Goal: Transaction & Acquisition: Purchase product/service

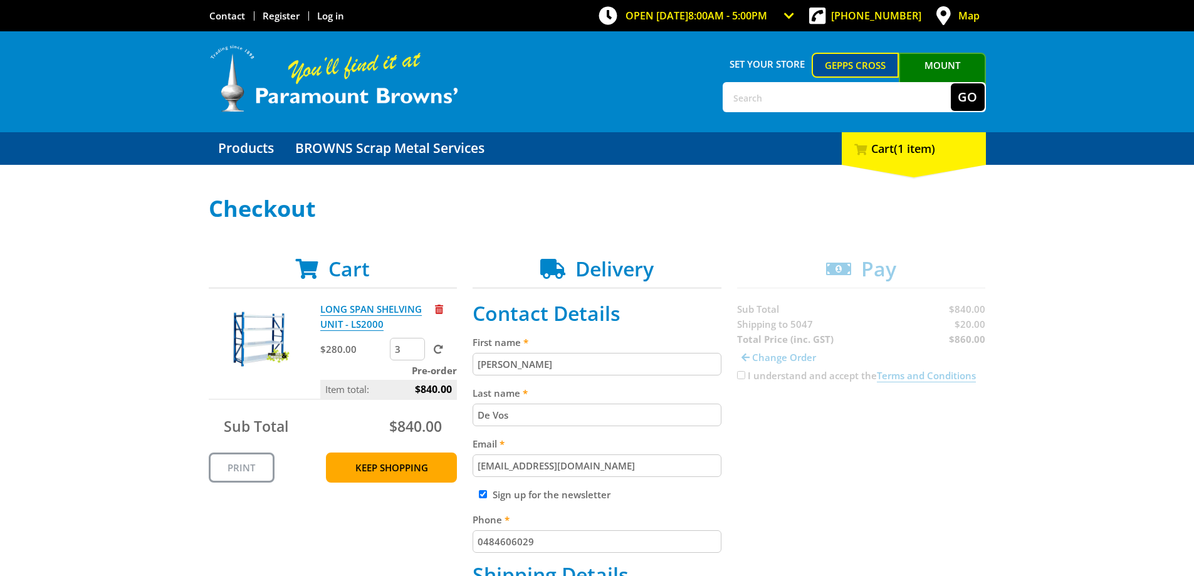
select select "SA"
click at [387, 469] on link "Keep Shopping" at bounding box center [391, 468] width 131 height 30
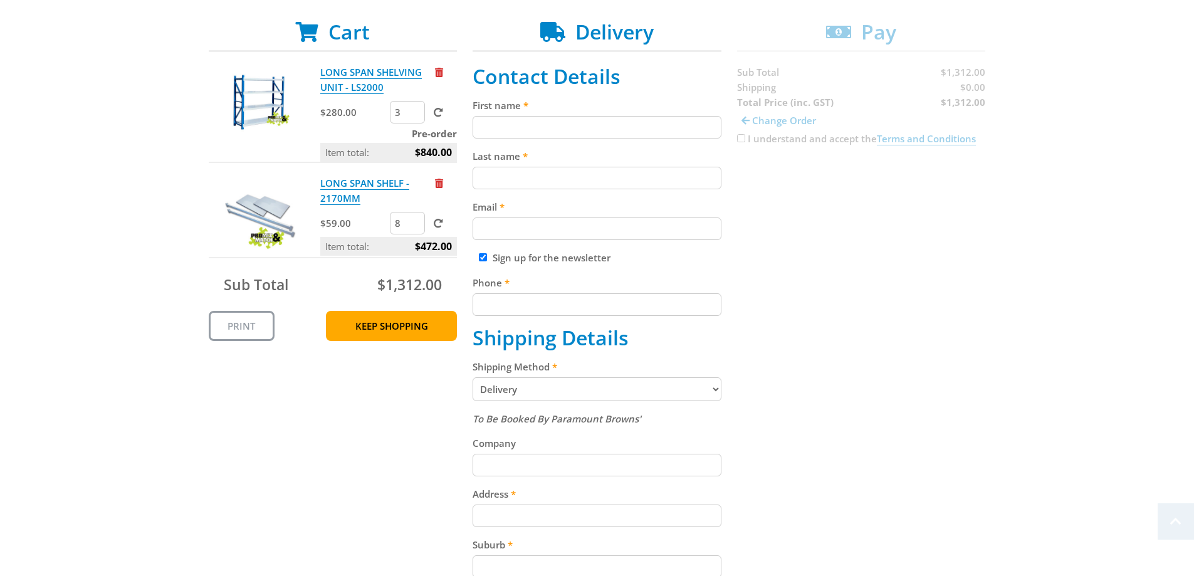
scroll to position [251, 0]
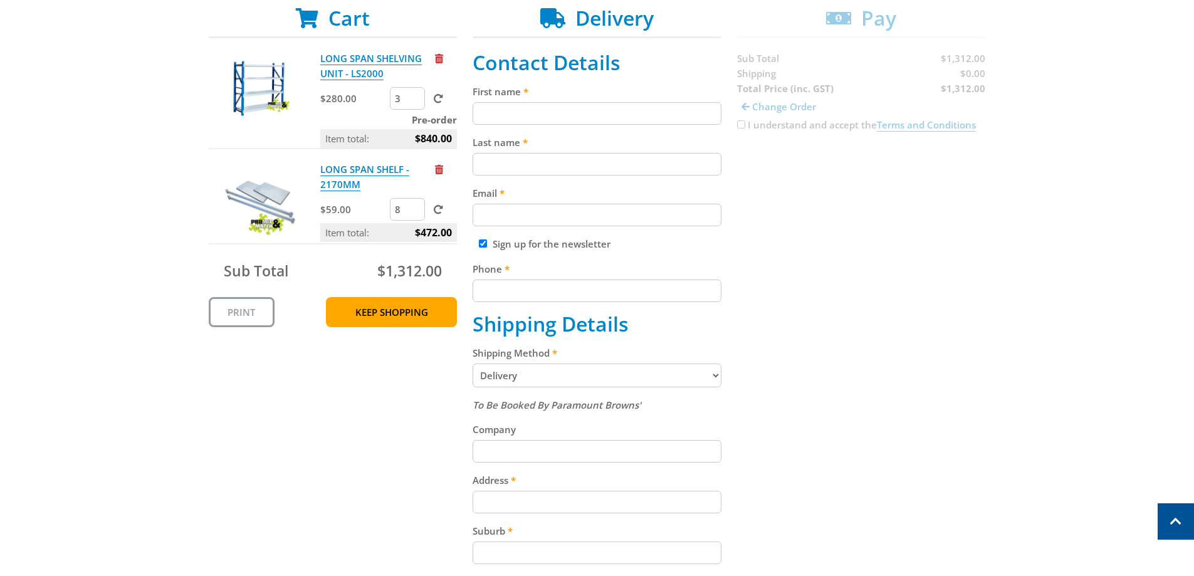
click at [600, 113] on input "First name" at bounding box center [597, 113] width 249 height 23
type input "[PERSON_NAME]"
type input "De Vos"
type input "[EMAIL_ADDRESS][DOMAIN_NAME]"
type input "0484606029"
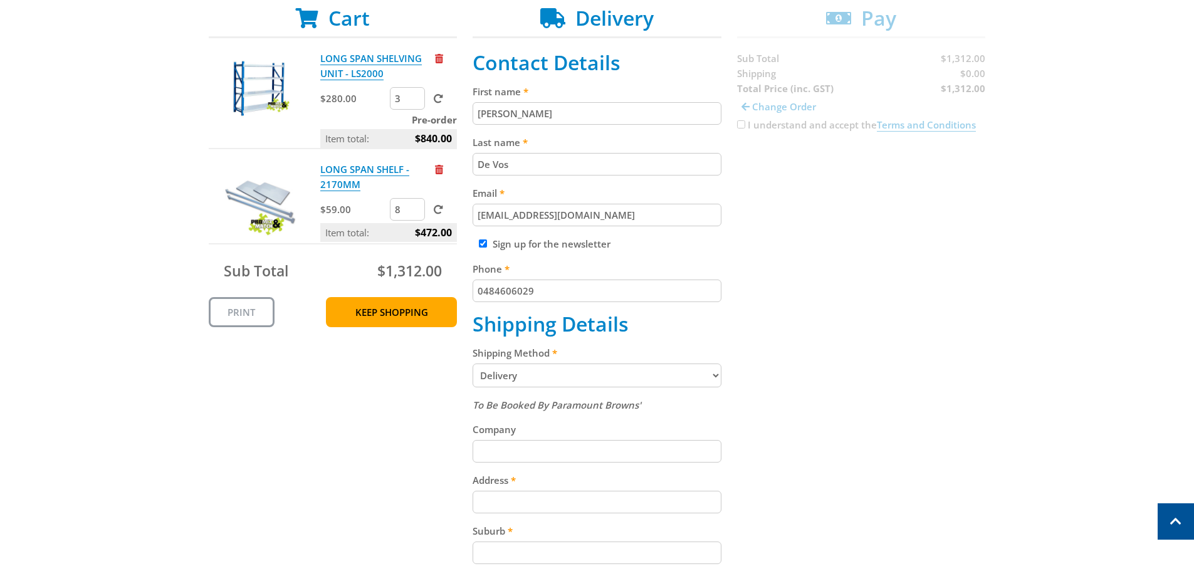
type input "[GEOGRAPHIC_DATA]"
type input "[STREET_ADDRESS]"
type input "[GEOGRAPHIC_DATA]"
type input "5047"
select select "SA"
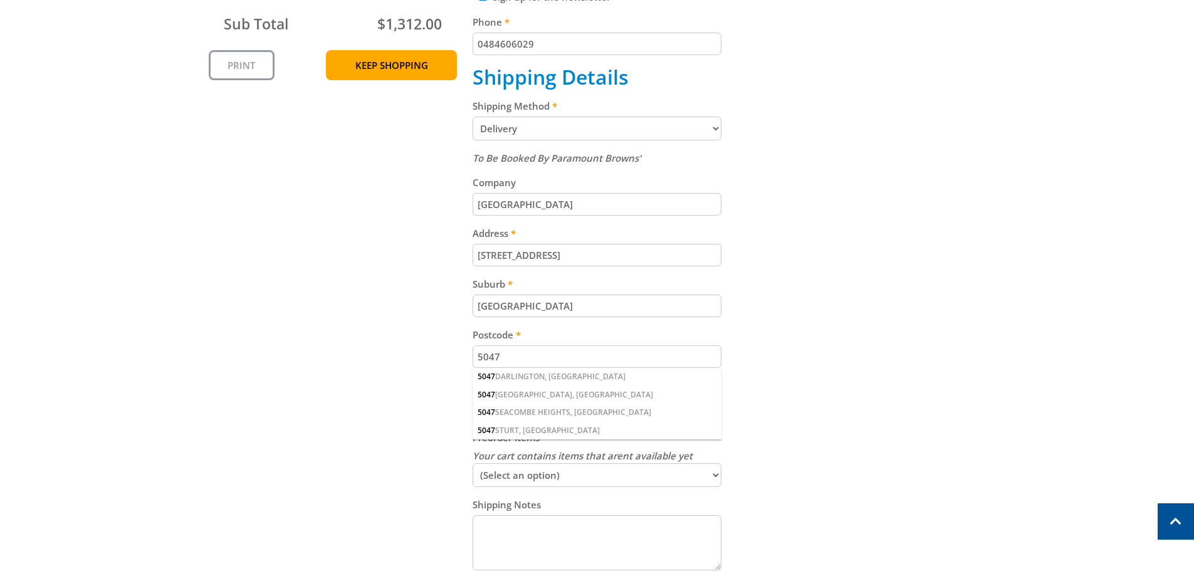
scroll to position [501, 0]
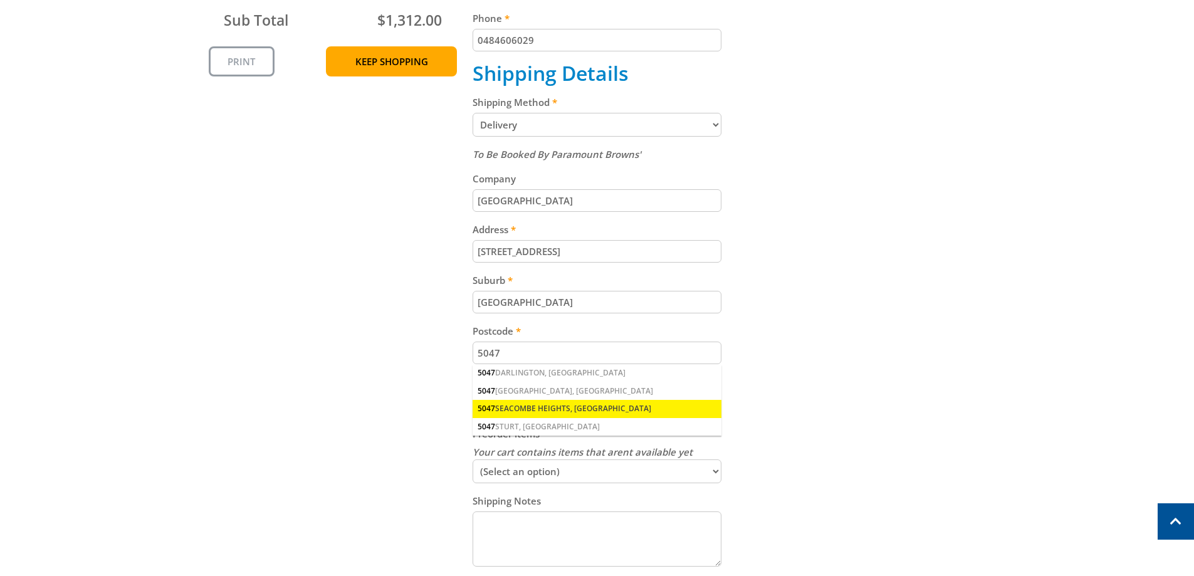
click at [527, 404] on div "[STREET_ADDRESS]" at bounding box center [597, 409] width 249 height 18
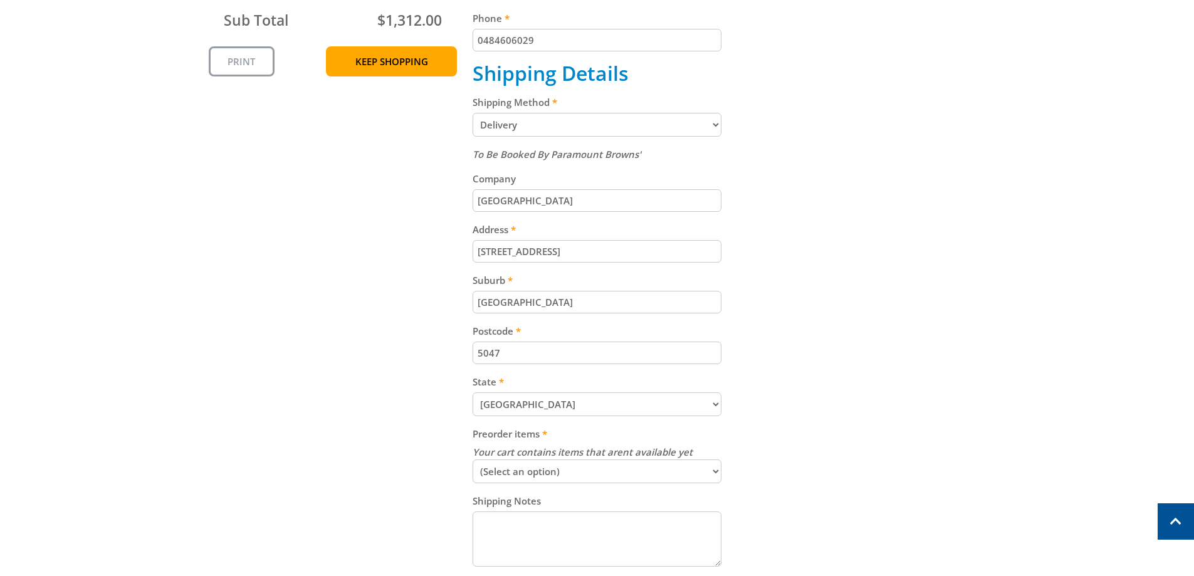
click at [709, 471] on select "(Select an option) Send Available Stock Now Hold and Send Complete Order" at bounding box center [597, 471] width 249 height 24
select select "combined"
click at [473, 459] on select "(Select an option) Send Available Stock Now Hold and Send Complete Order" at bounding box center [597, 471] width 249 height 24
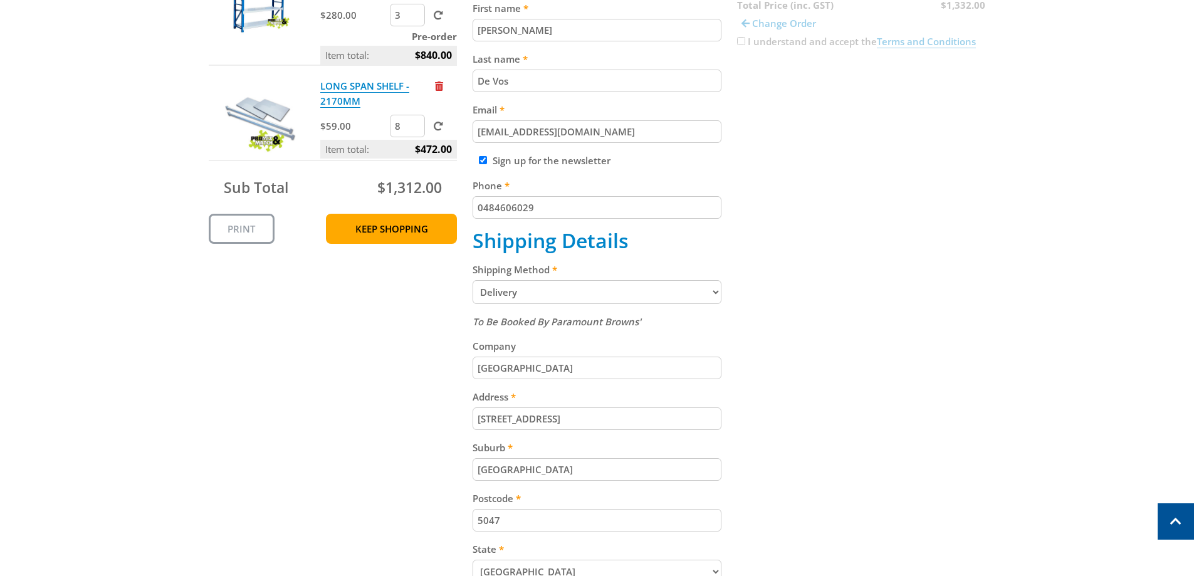
scroll to position [251, 0]
